Goal: Obtain resource: Obtain resource

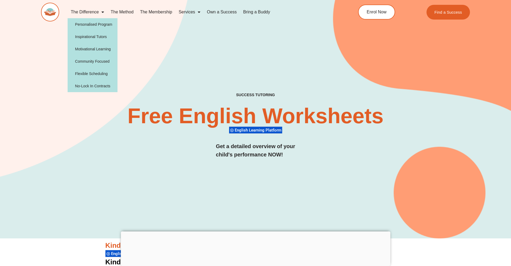
click at [101, 11] on span "Menu" at bounding box center [101, 12] width 5 height 10
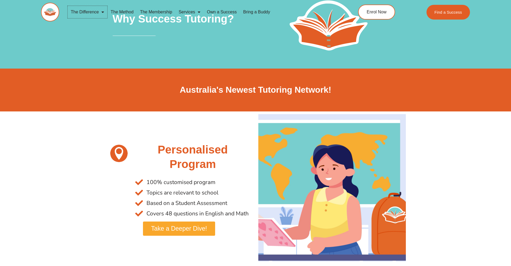
click at [104, 12] on span "Menu" at bounding box center [101, 12] width 5 height 10
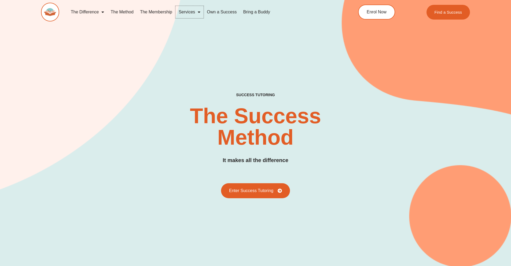
click at [200, 12] on span "Menu" at bounding box center [197, 12] width 5 height 10
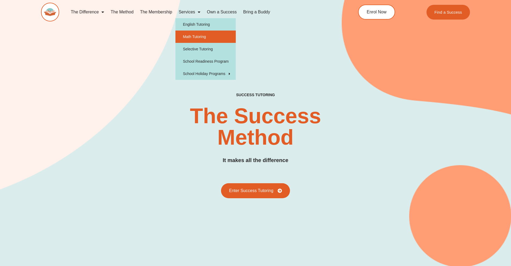
click at [199, 37] on link "Math Tutoring" at bounding box center [205, 37] width 60 height 12
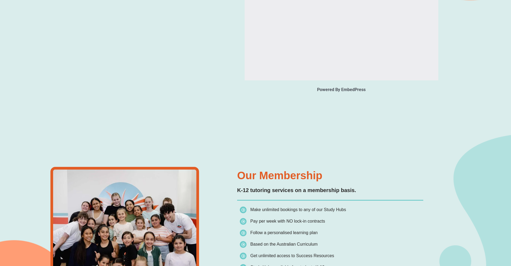
type input "*"
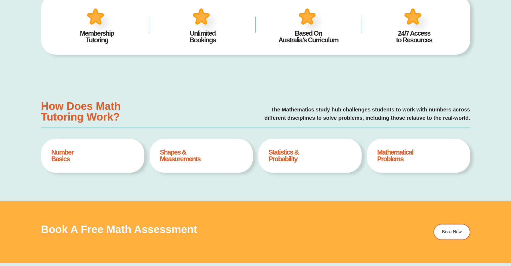
scroll to position [63, 0]
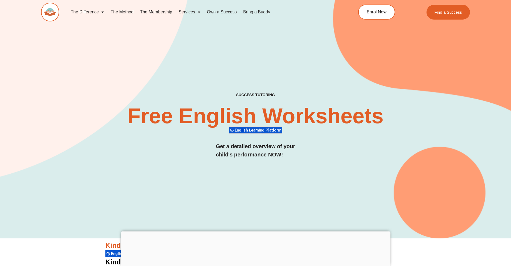
click at [199, 150] on div "SUCCESS TUTORING​ Free English Worksheets​ English Learning Platform Get a deta…" at bounding box center [255, 131] width 429 height 77
click at [364, 160] on div "SUCCESS TUTORING​ Free English Worksheets​ English Learning Platform Get a deta…" at bounding box center [255, 131] width 429 height 77
click at [388, 205] on div "SUCCESS TUTORING​ Free English Worksheets​ English Learning Platform Get a deta…" at bounding box center [255, 111] width 429 height 256
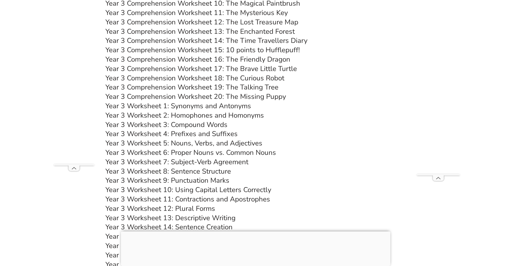
scroll to position [1940, 0]
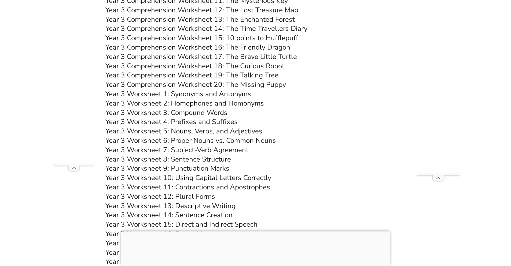
click at [199, 167] on link "Year 3 Worksheet 9: Punctuation Marks" at bounding box center [167, 168] width 124 height 9
click at [187, 158] on link "Year 3 Worksheet 8: Sentence Structure" at bounding box center [168, 159] width 126 height 9
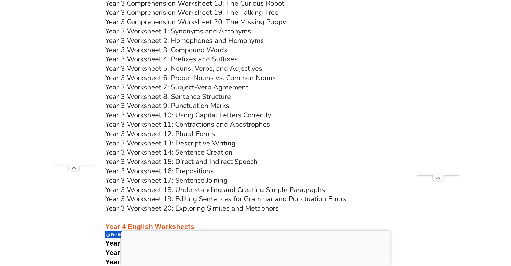
click at [191, 142] on link "Year 3 Worksheet 13: Descriptive Writing" at bounding box center [170, 143] width 130 height 9
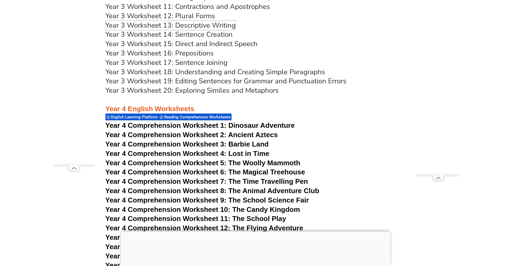
scroll to position [2128, 0]
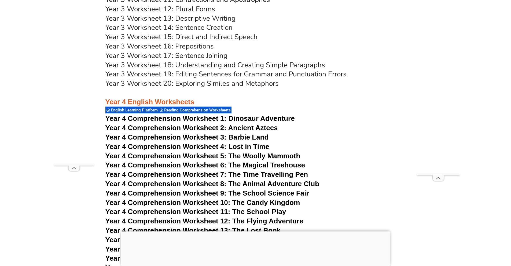
click at [234, 145] on span "Year 4 Comprehension Worksheet 4: Lost in Time" at bounding box center [187, 147] width 164 height 8
click at [244, 165] on span "Year 4 Comprehension Worksheet 6: The Magical Treehouse" at bounding box center [205, 165] width 200 height 8
